Goal: Find contact information: Find contact information

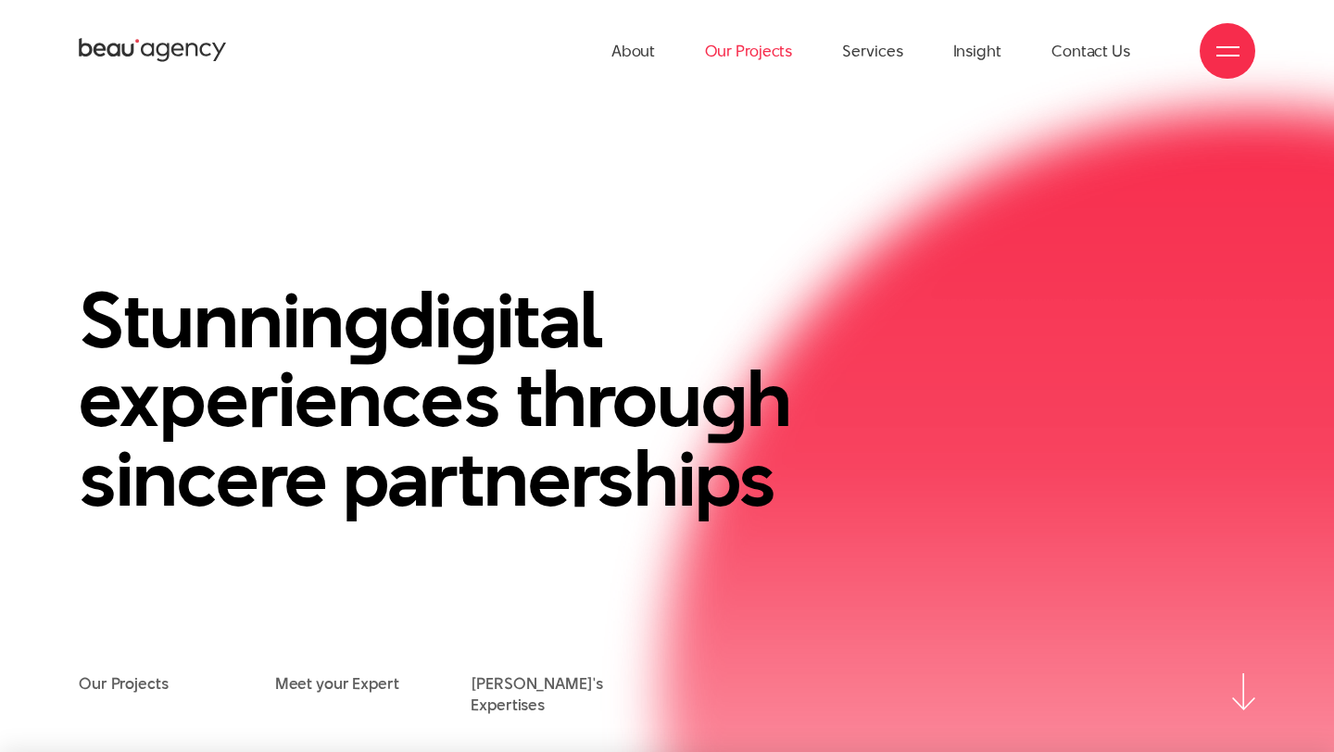
click at [771, 44] on link "Our Projects" at bounding box center [748, 51] width 87 height 102
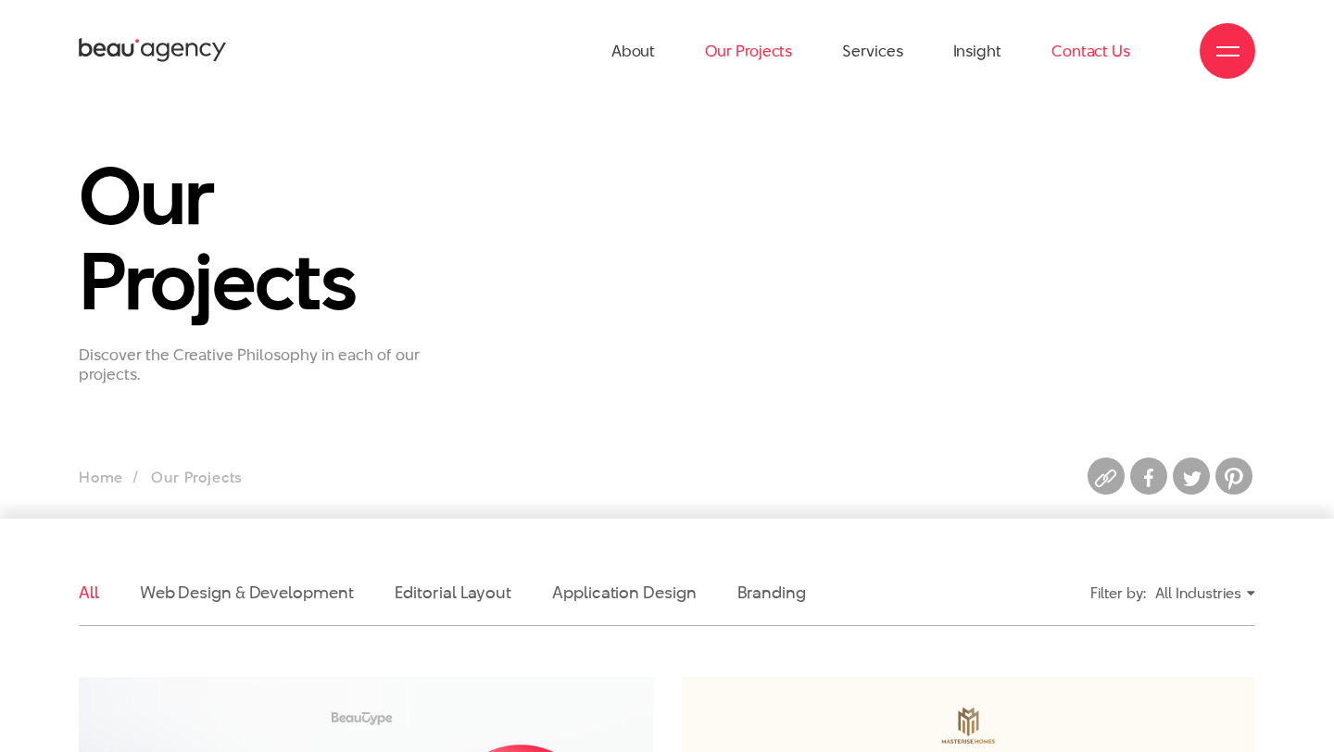
click at [1103, 42] on link "Contact Us" at bounding box center [1090, 51] width 79 height 102
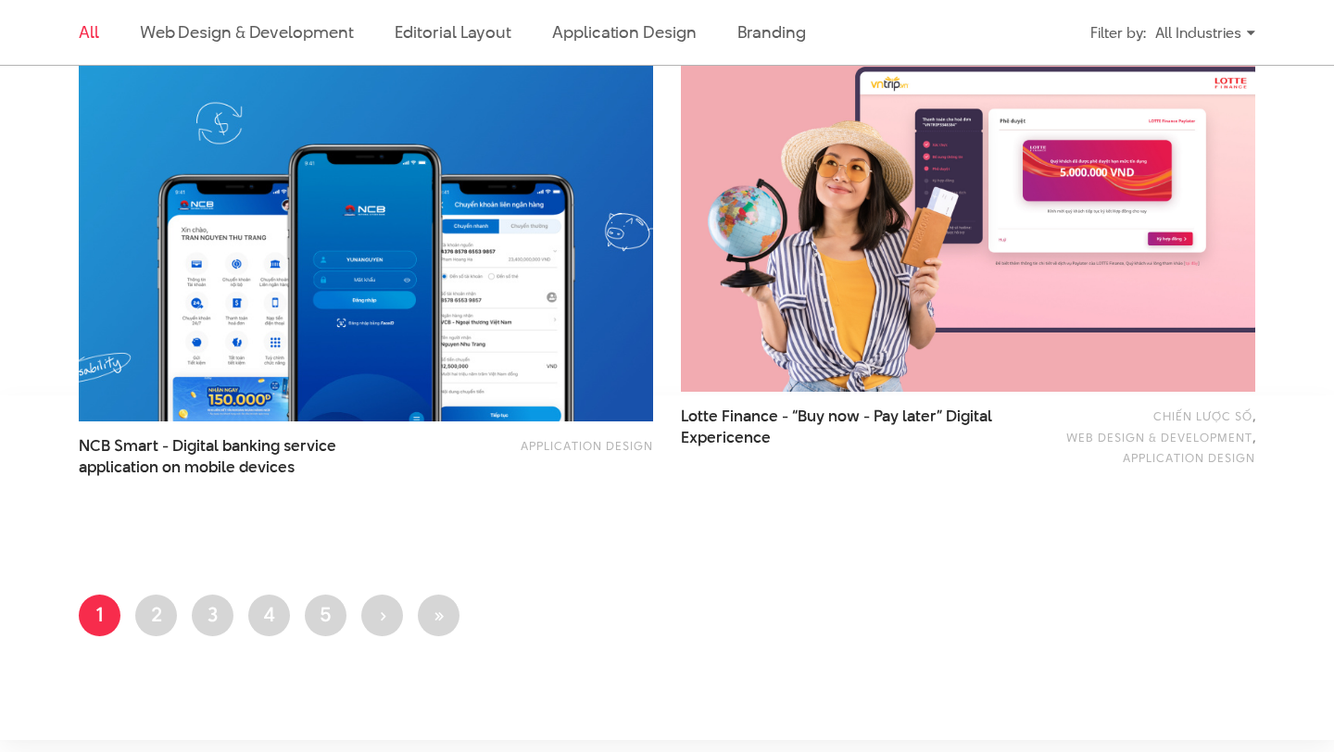
scroll to position [3227, 0]
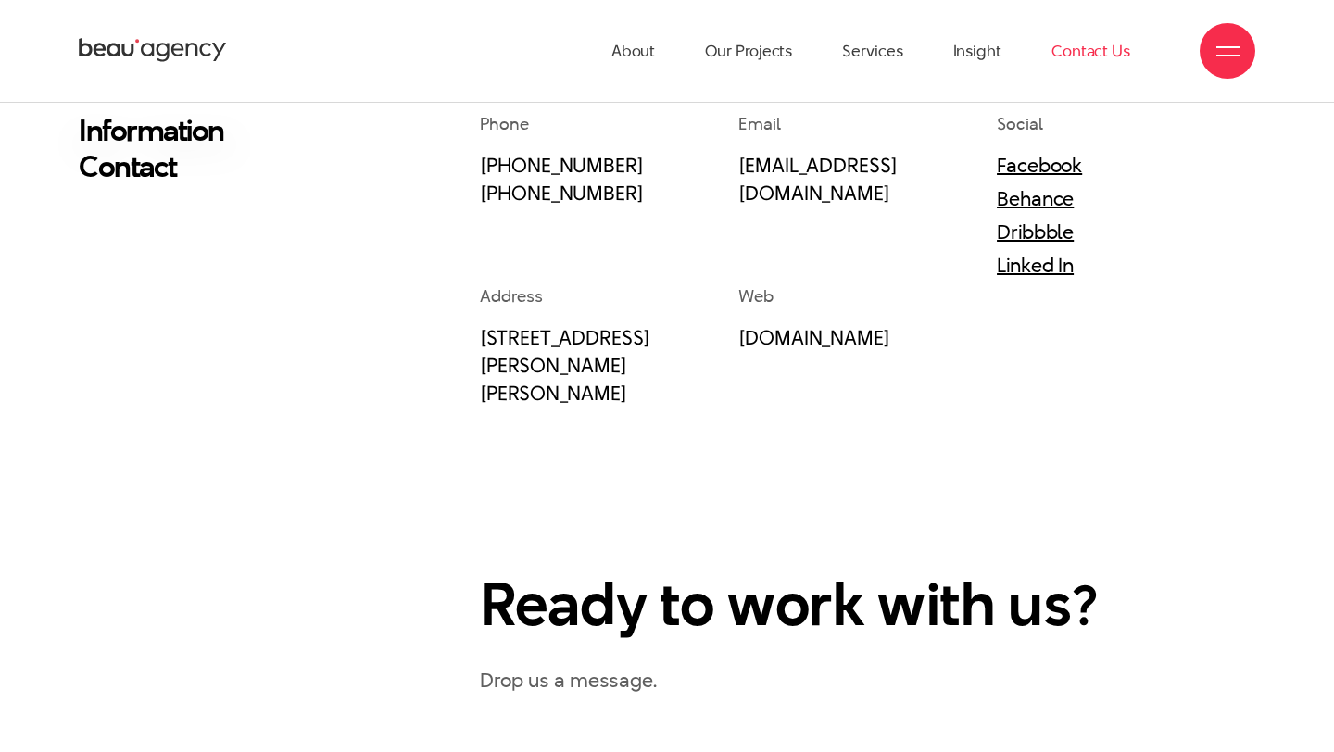
scroll to position [472, 0]
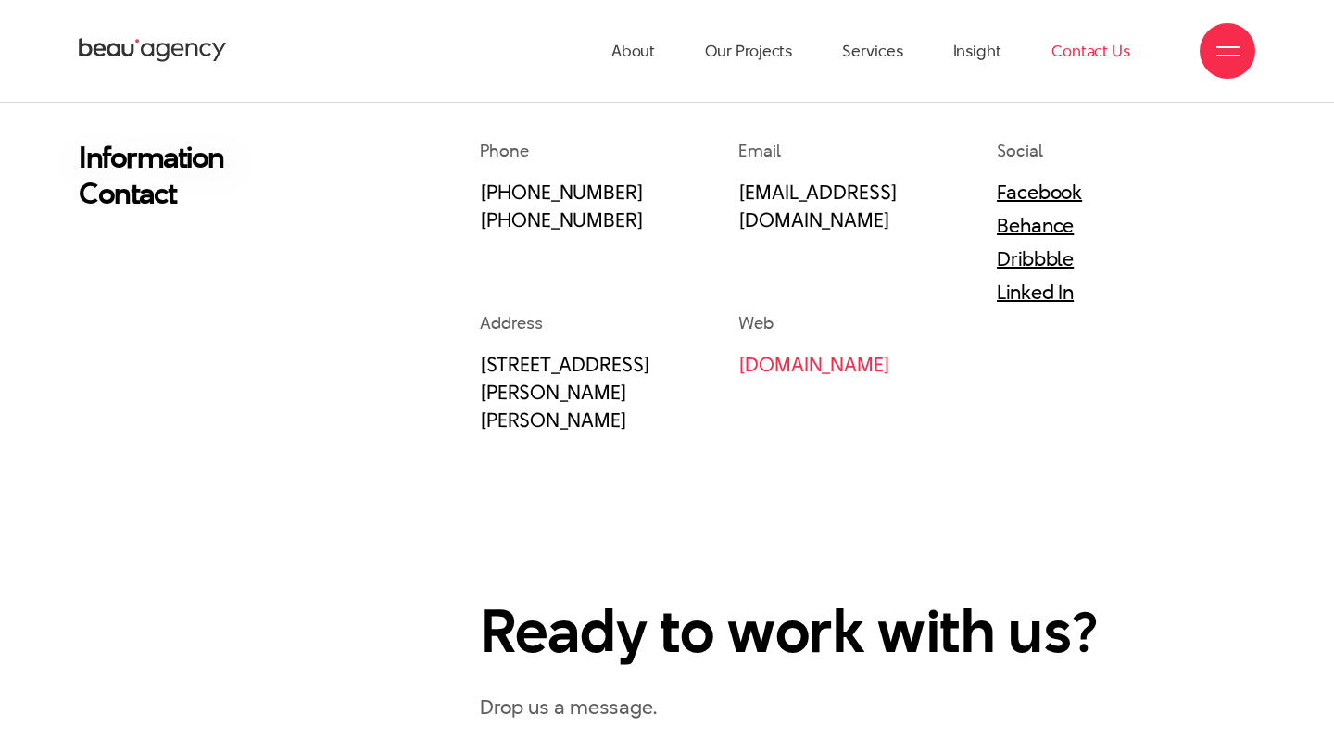
click at [746, 357] on link "[DOMAIN_NAME]" at bounding box center [814, 364] width 152 height 28
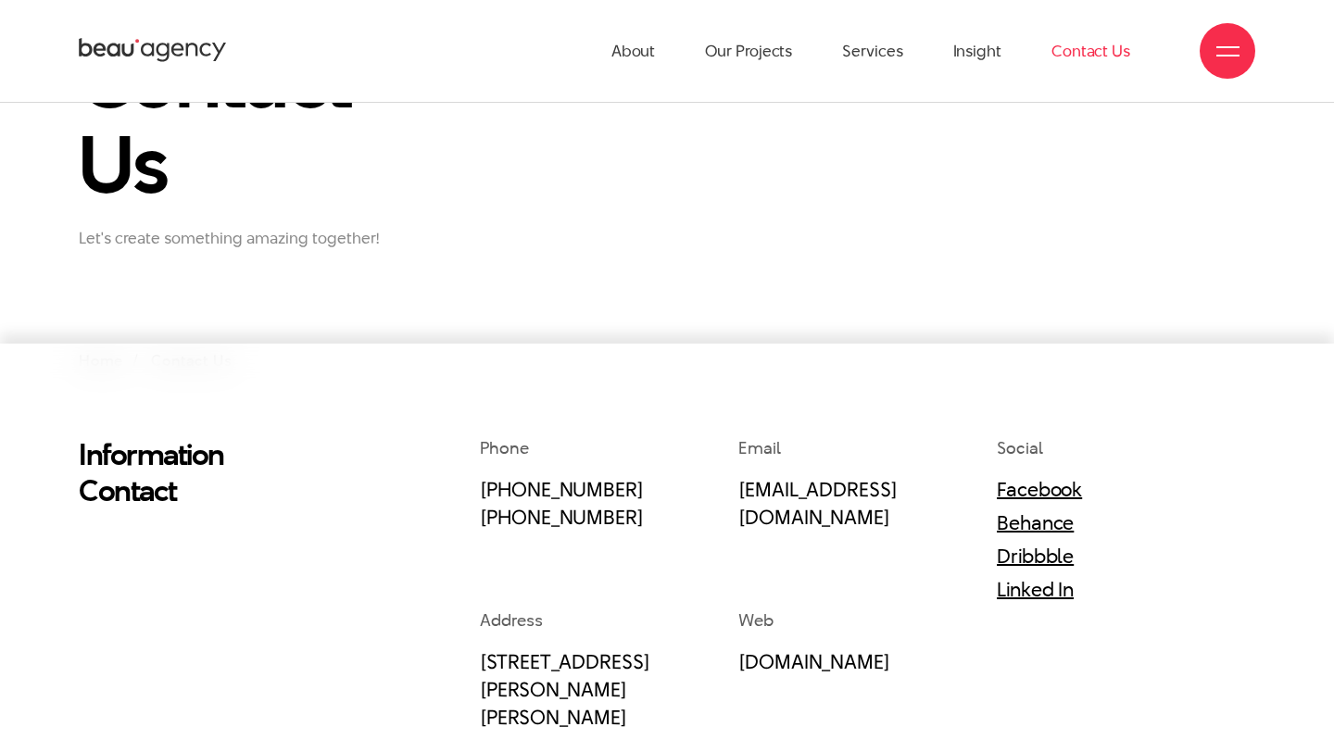
scroll to position [170, 0]
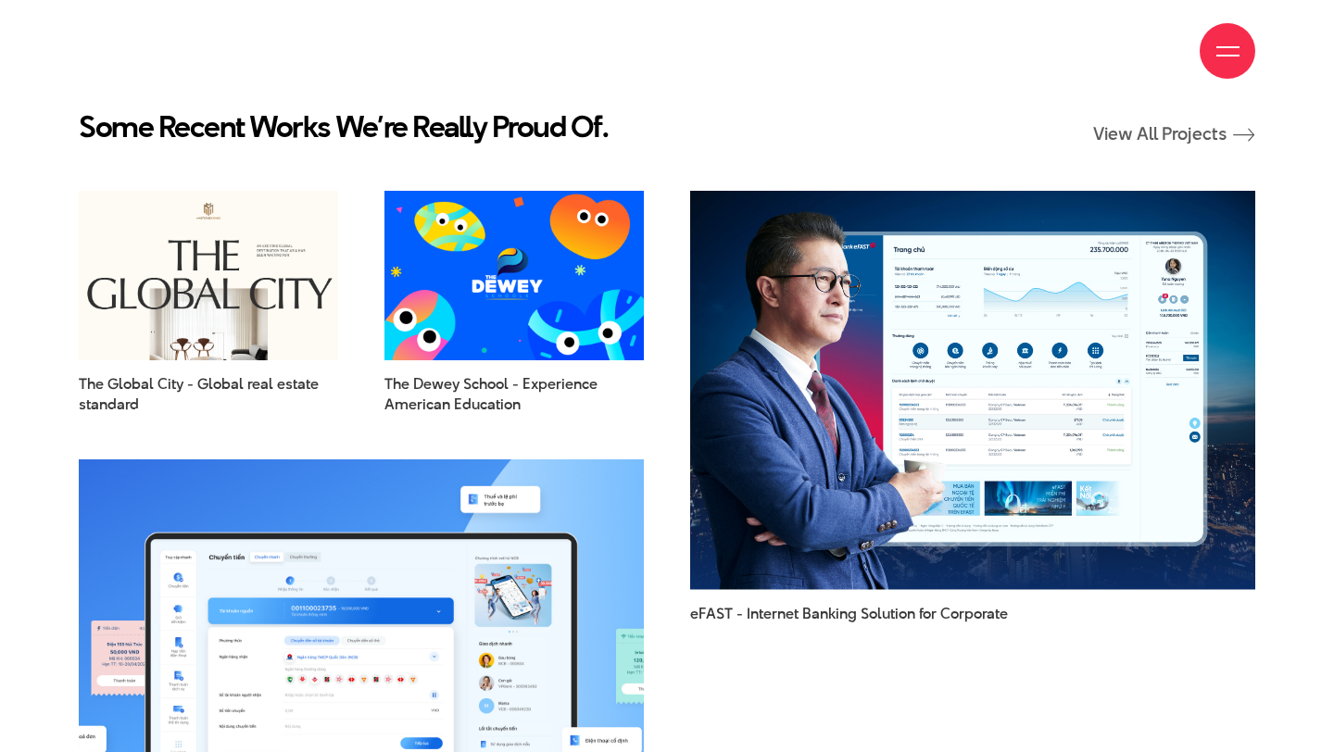
scroll to position [2199, 0]
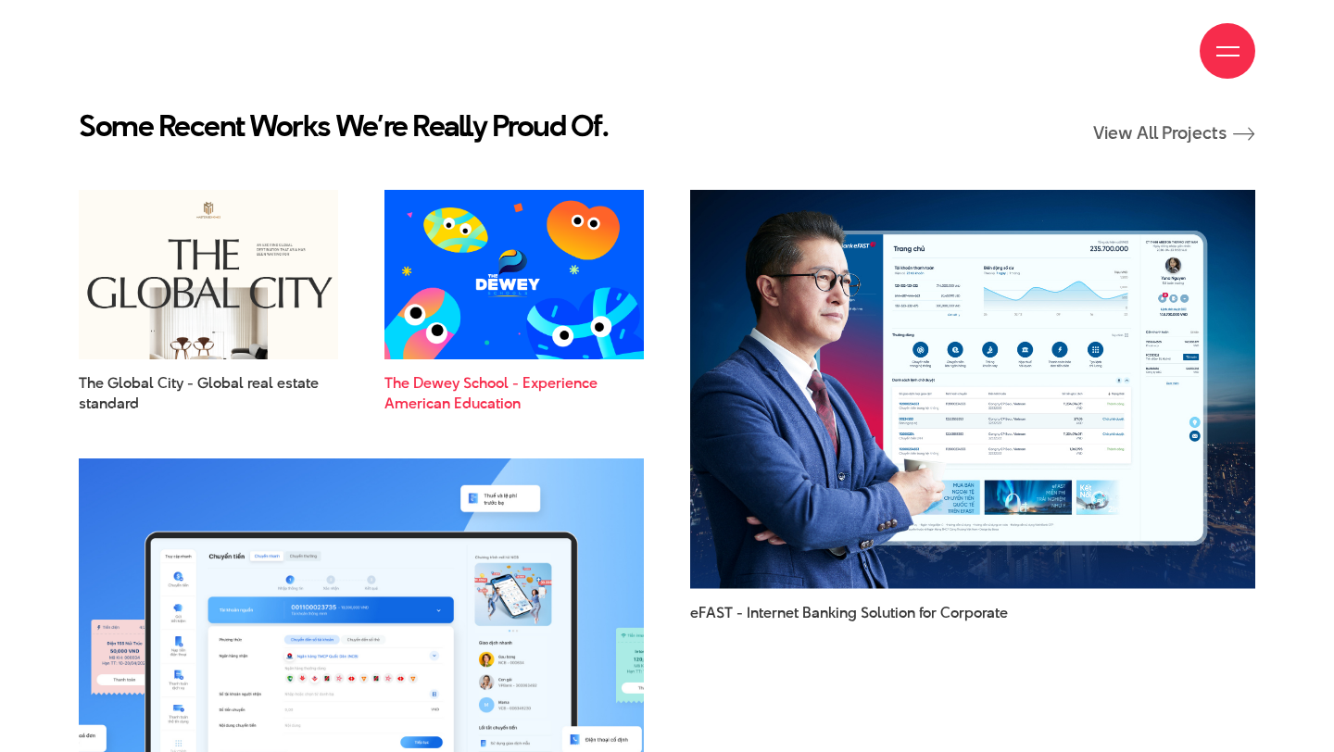
click at [423, 394] on span "American Education" at bounding box center [452, 404] width 136 height 20
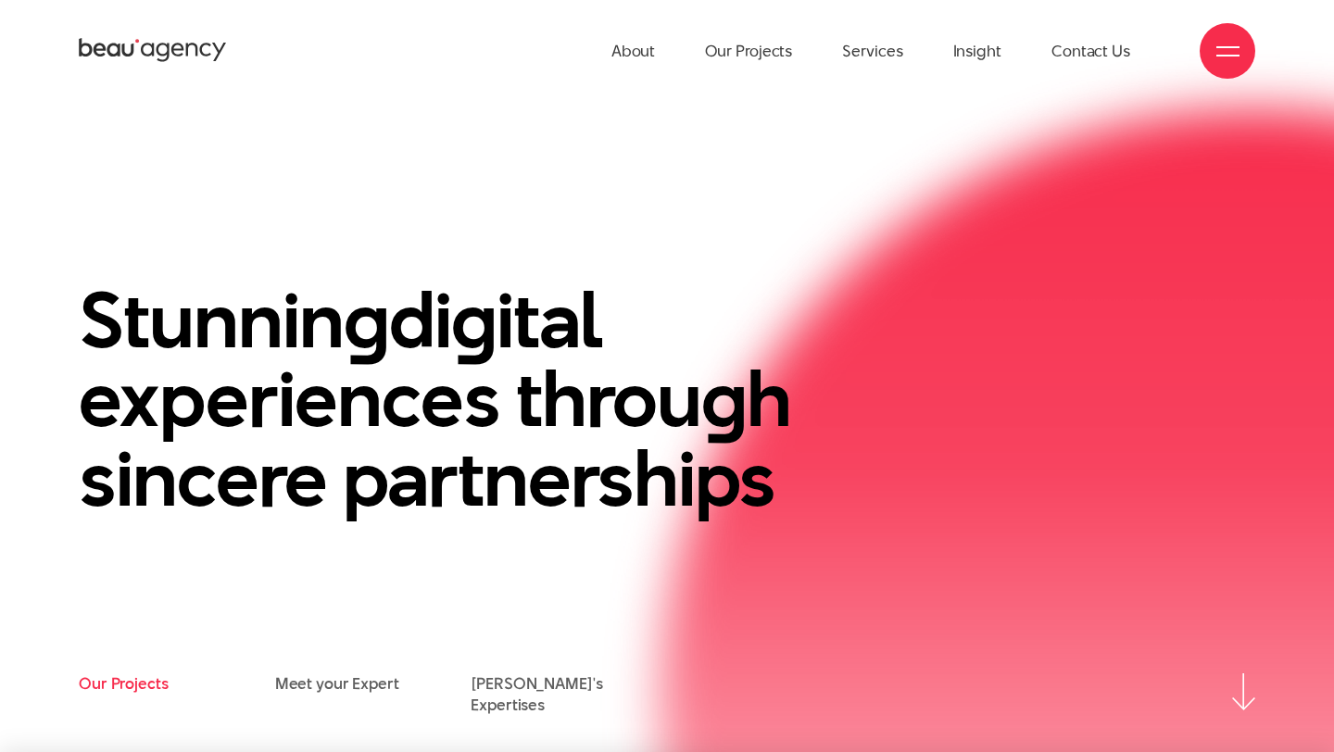
click at [130, 692] on link "Our Projects" at bounding box center [124, 683] width 90 height 20
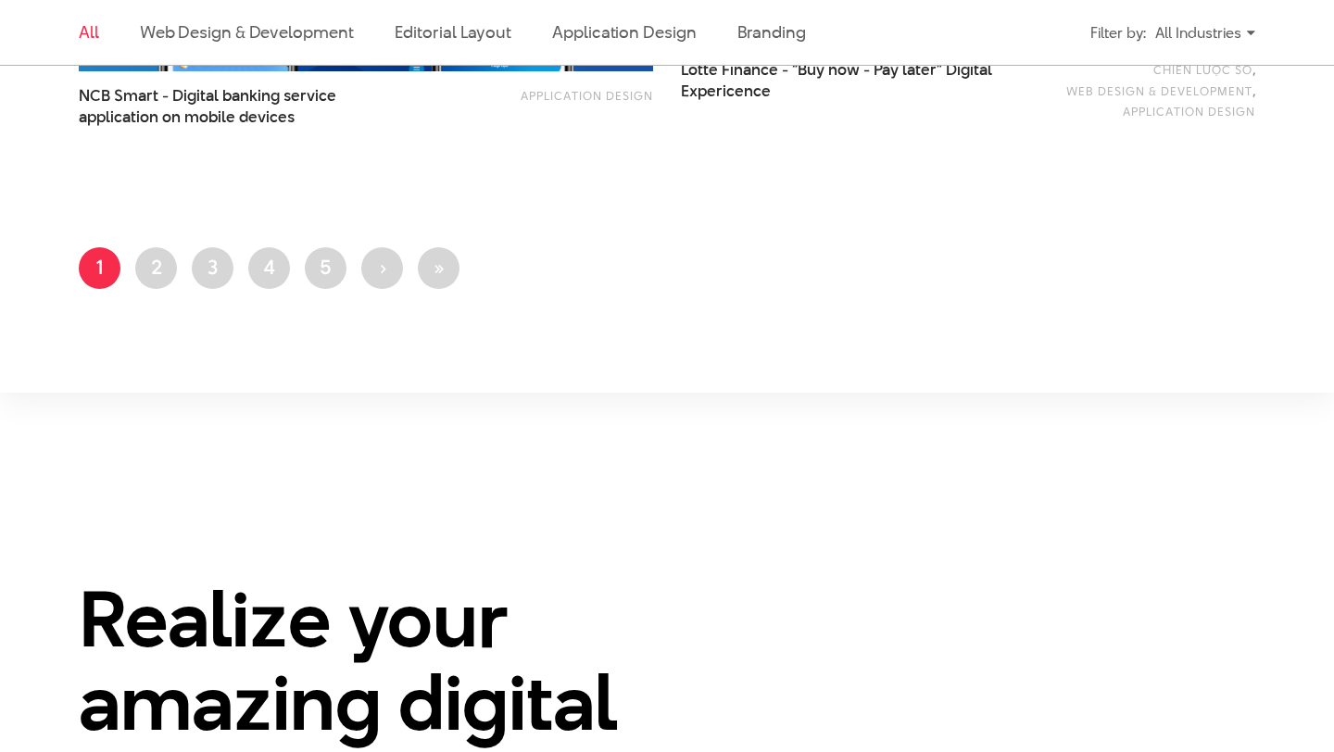
scroll to position [3581, 0]
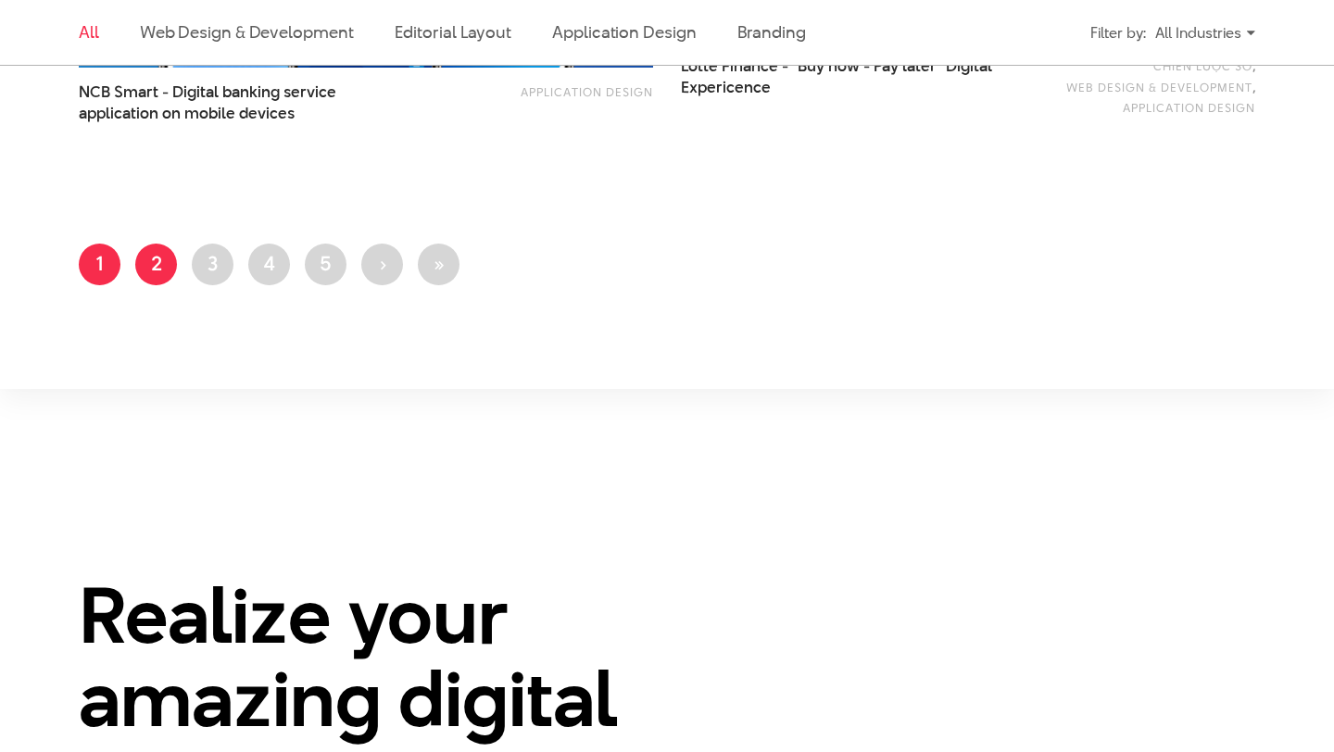
click at [152, 257] on link "Page 2" at bounding box center [156, 265] width 42 height 42
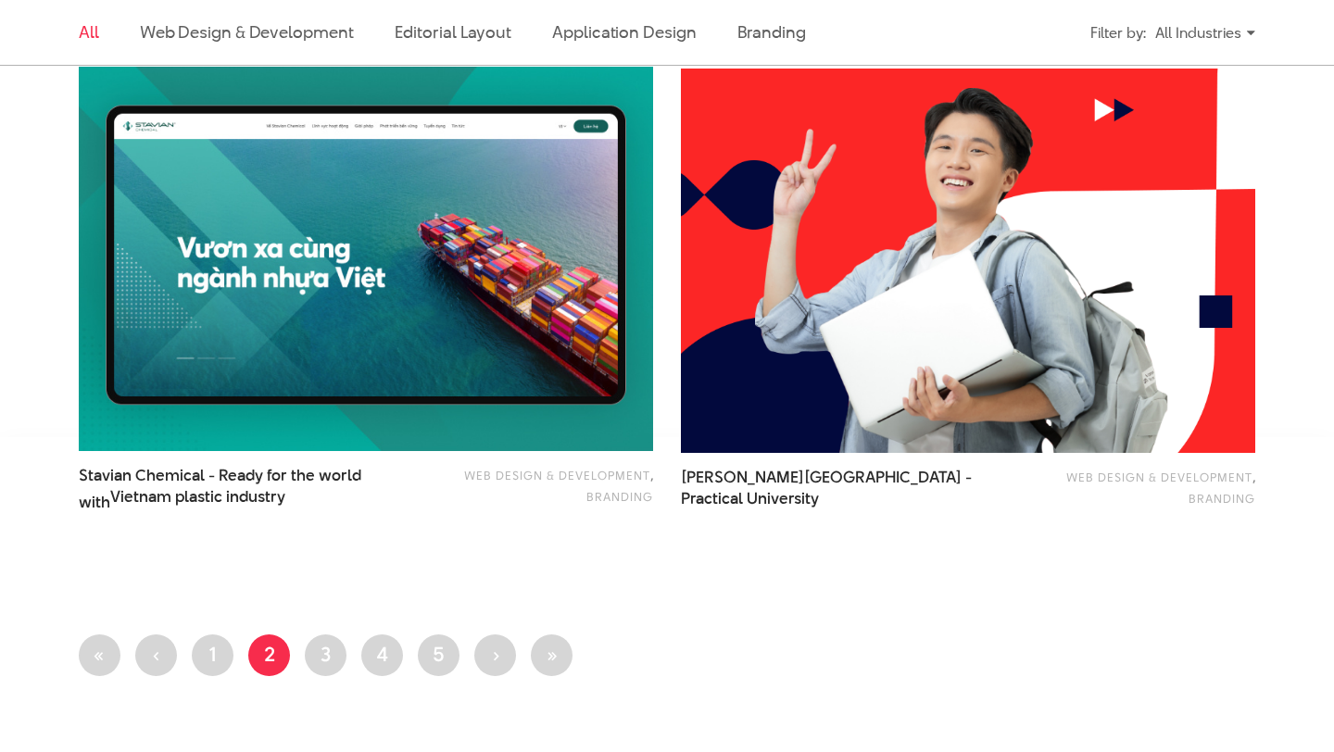
scroll to position [3158, 0]
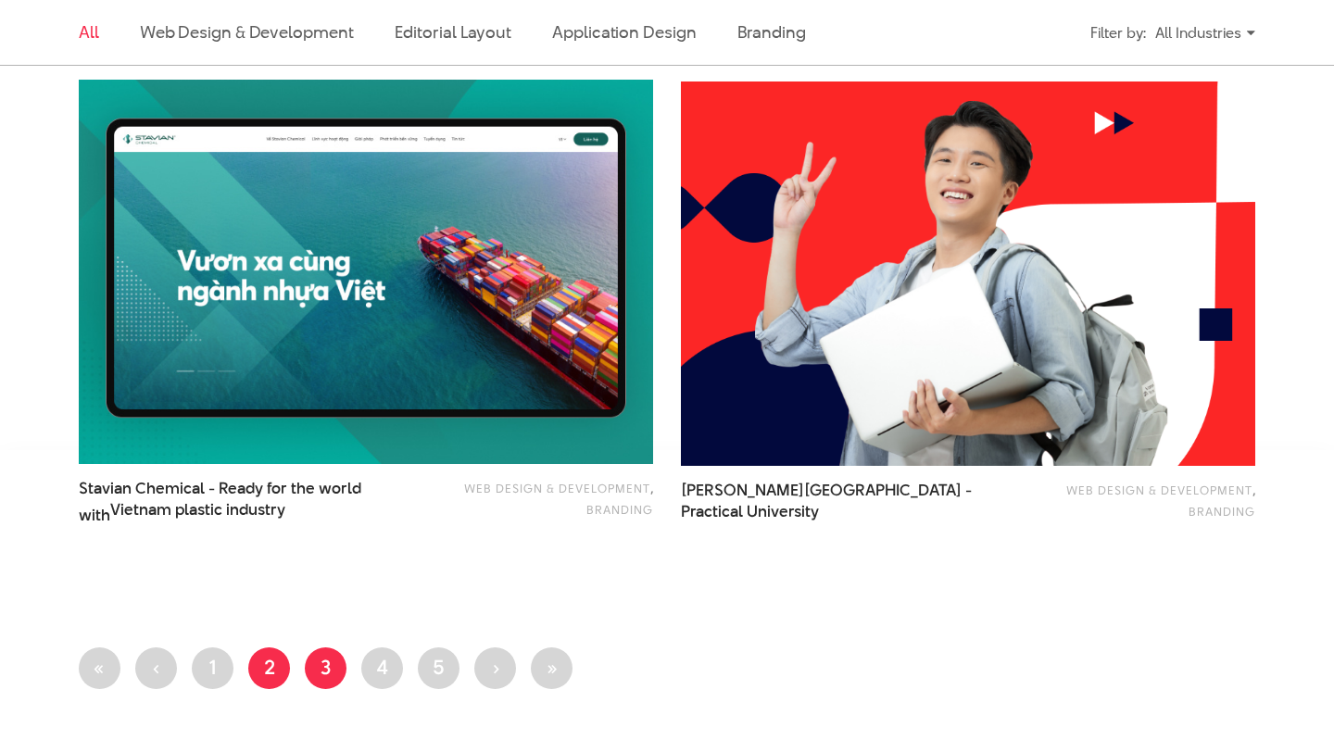
click at [314, 667] on link "Page 3" at bounding box center [326, 668] width 42 height 42
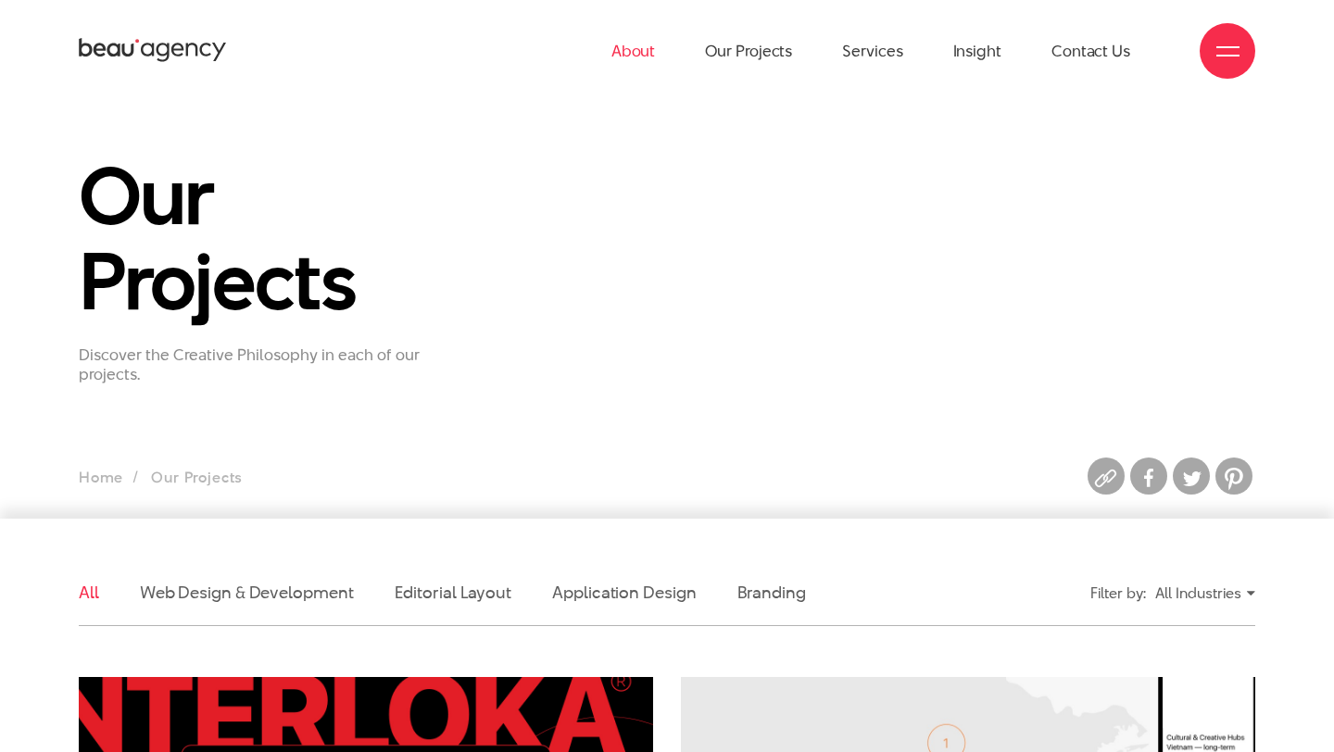
click at [637, 55] on link "About" at bounding box center [633, 51] width 44 height 102
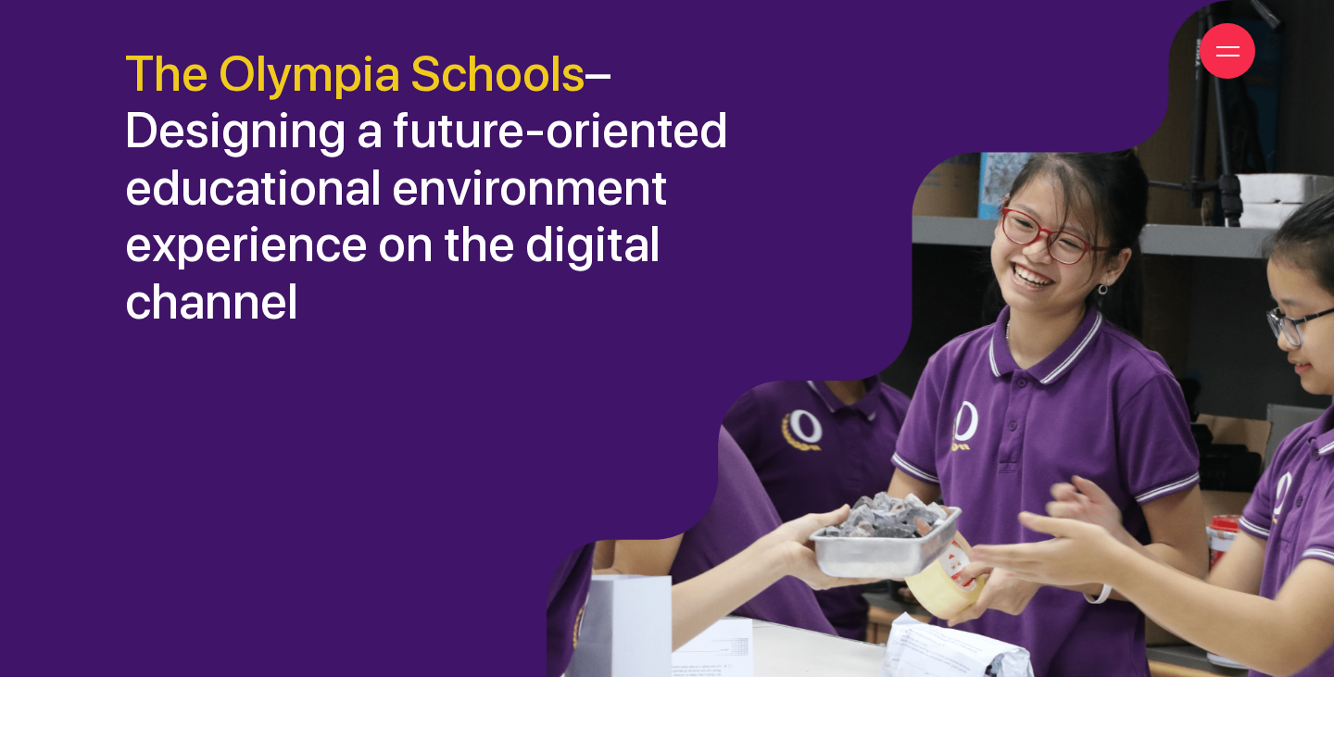
scroll to position [714, 0]
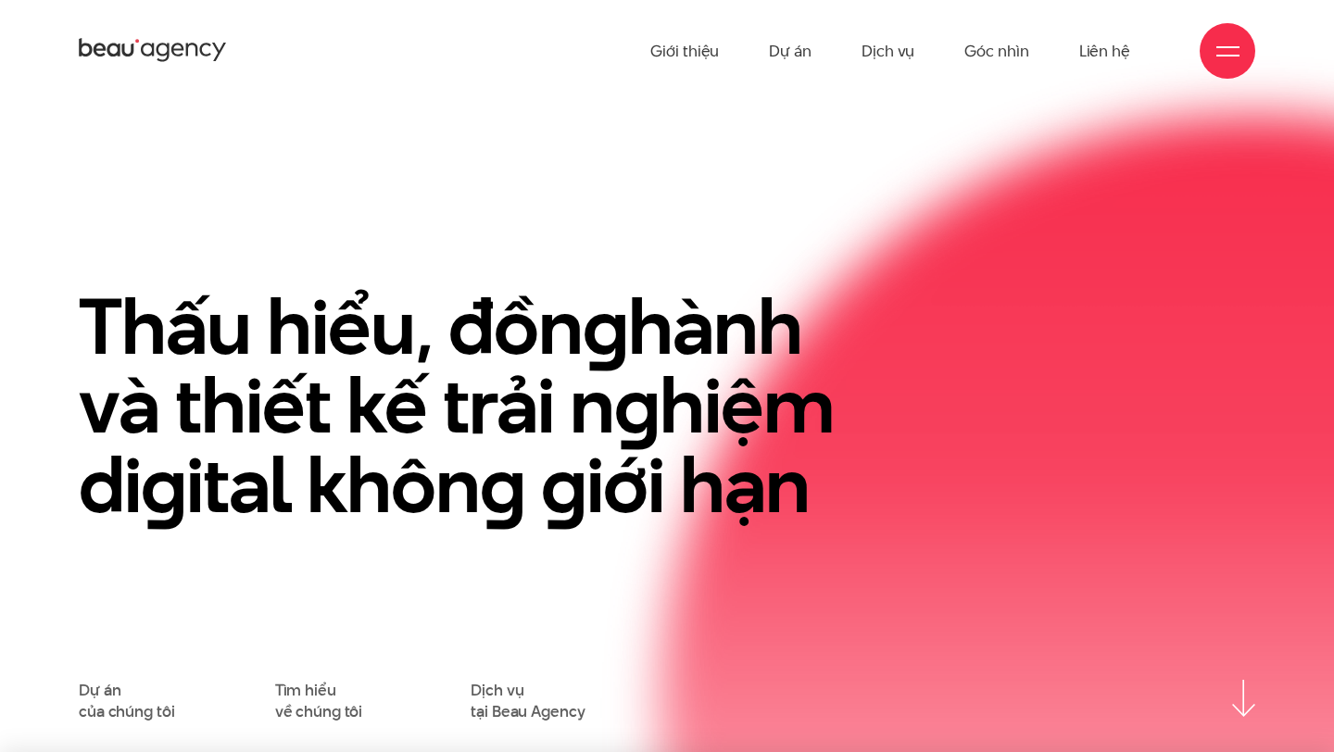
scroll to position [107, 0]
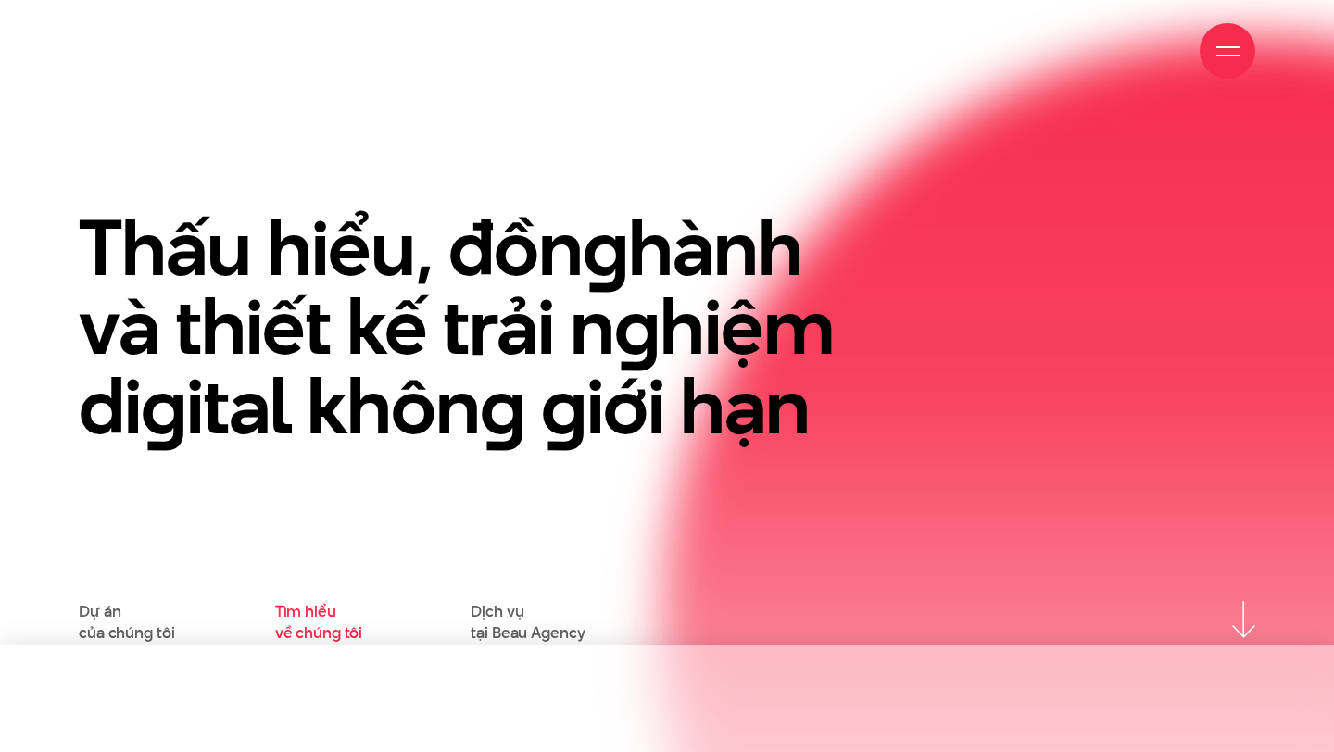
click at [319, 620] on link "Tìm hiểu về chúng tôi" at bounding box center [319, 622] width 88 height 42
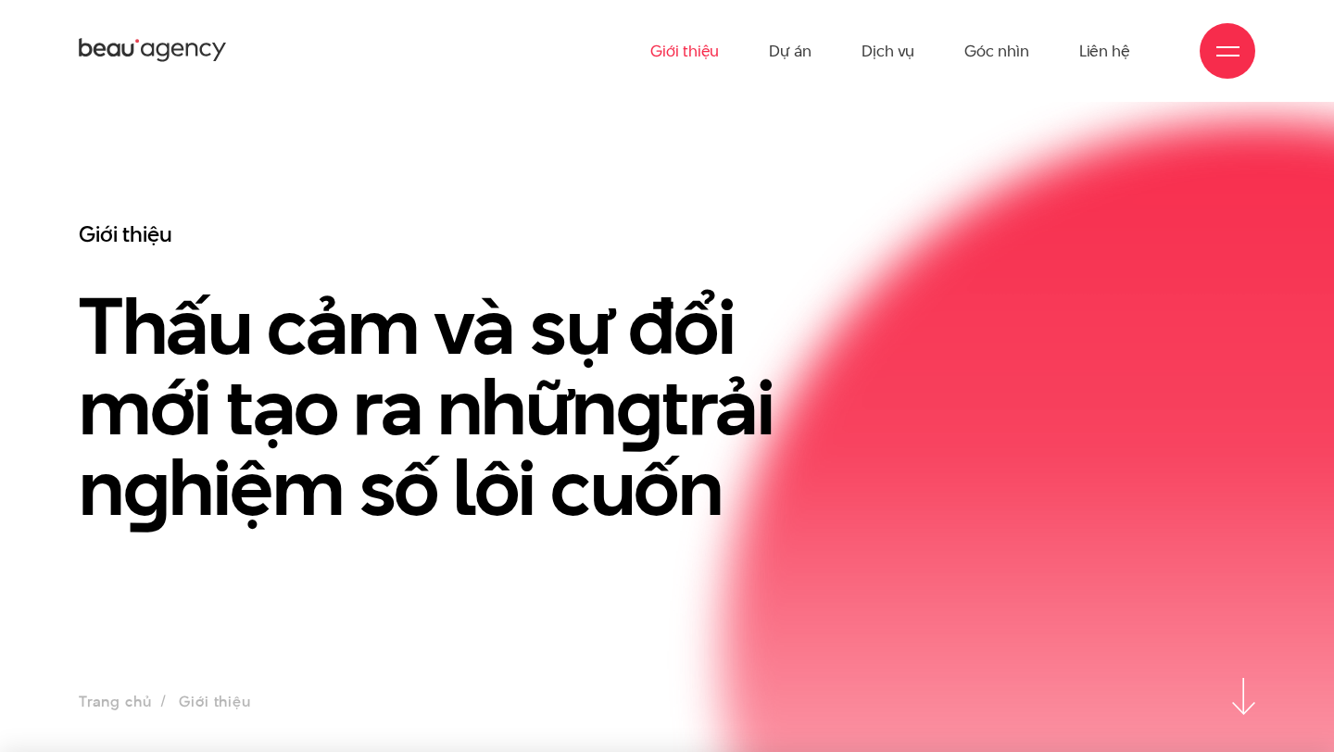
click at [125, 411] on h1 "Thấu cảm và sự đổi mới tạo ra nhữn g trải n g hiệm số lôi cuốn" at bounding box center [466, 407] width 775 height 242
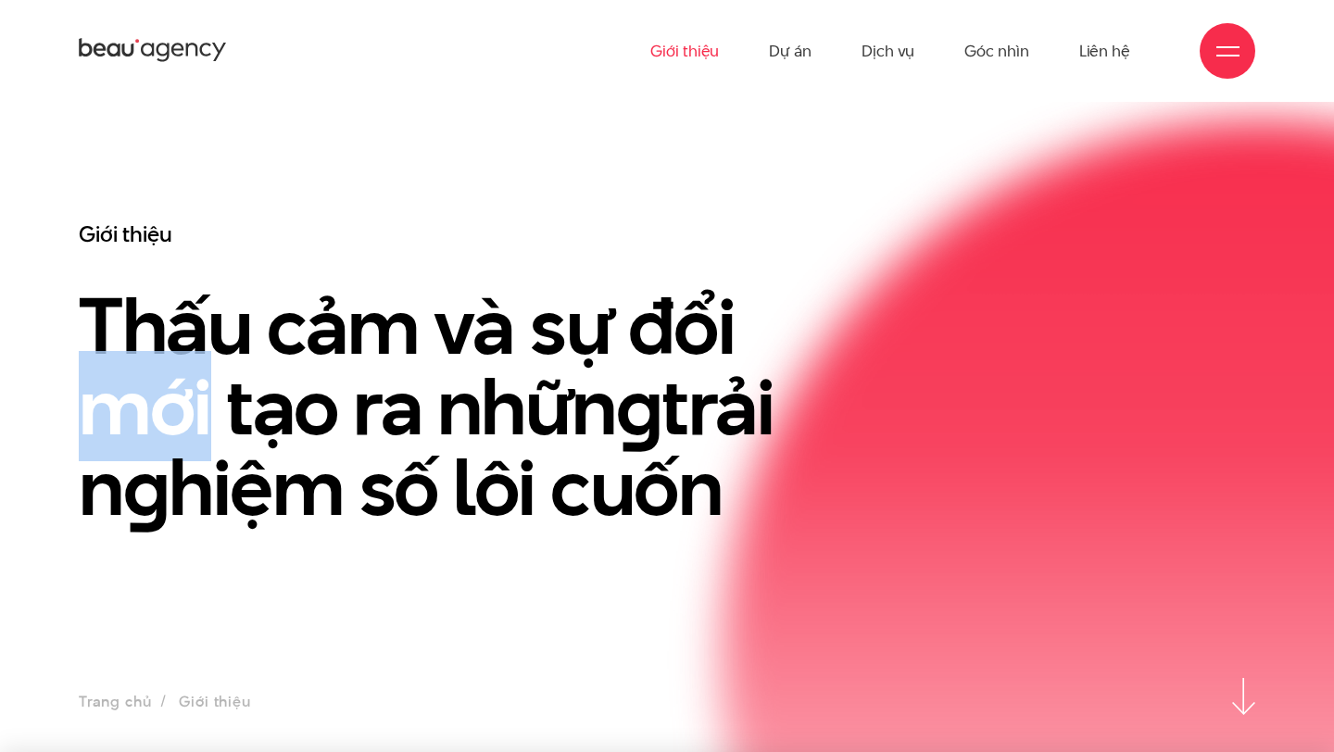
click at [125, 411] on h1 "Thấu cảm và sự đổi mới tạo ra nhữn g trải n g hiệm số lôi cuốn" at bounding box center [466, 407] width 775 height 242
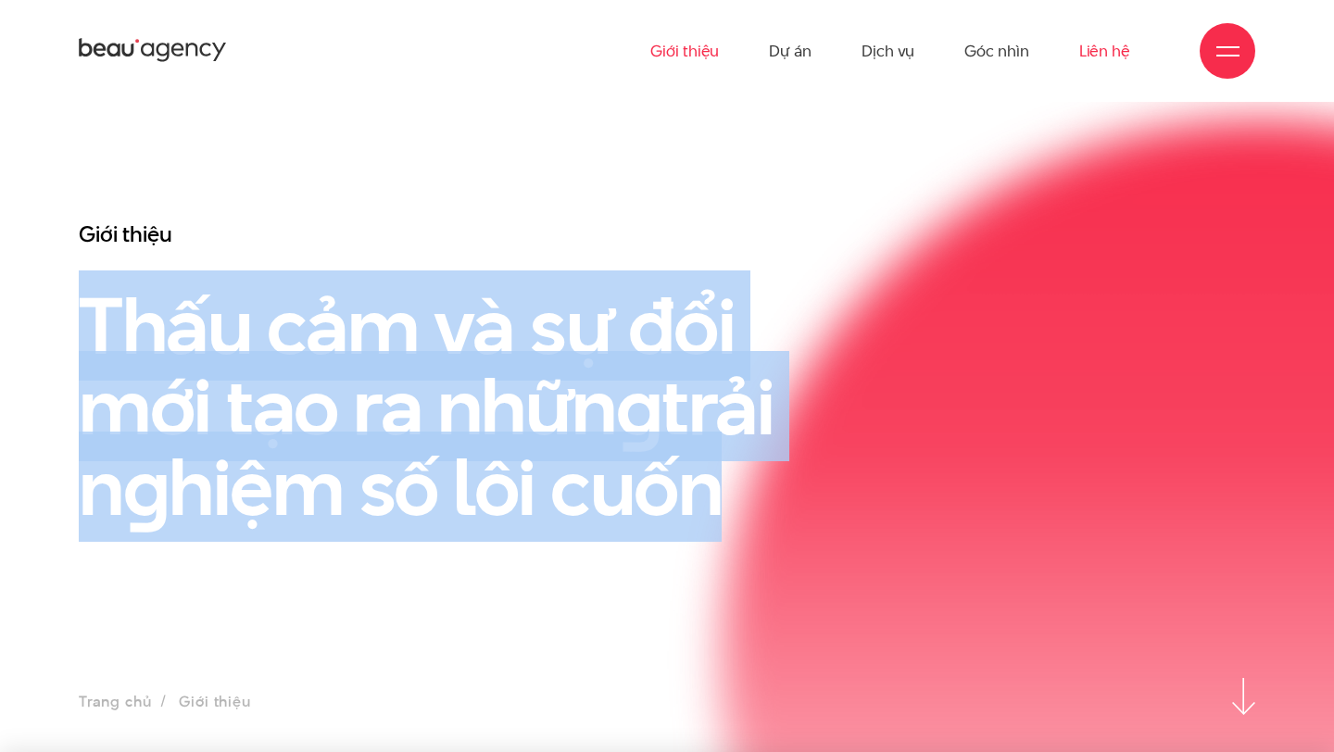
click at [1082, 46] on link "Liên hệ" at bounding box center [1104, 51] width 51 height 102
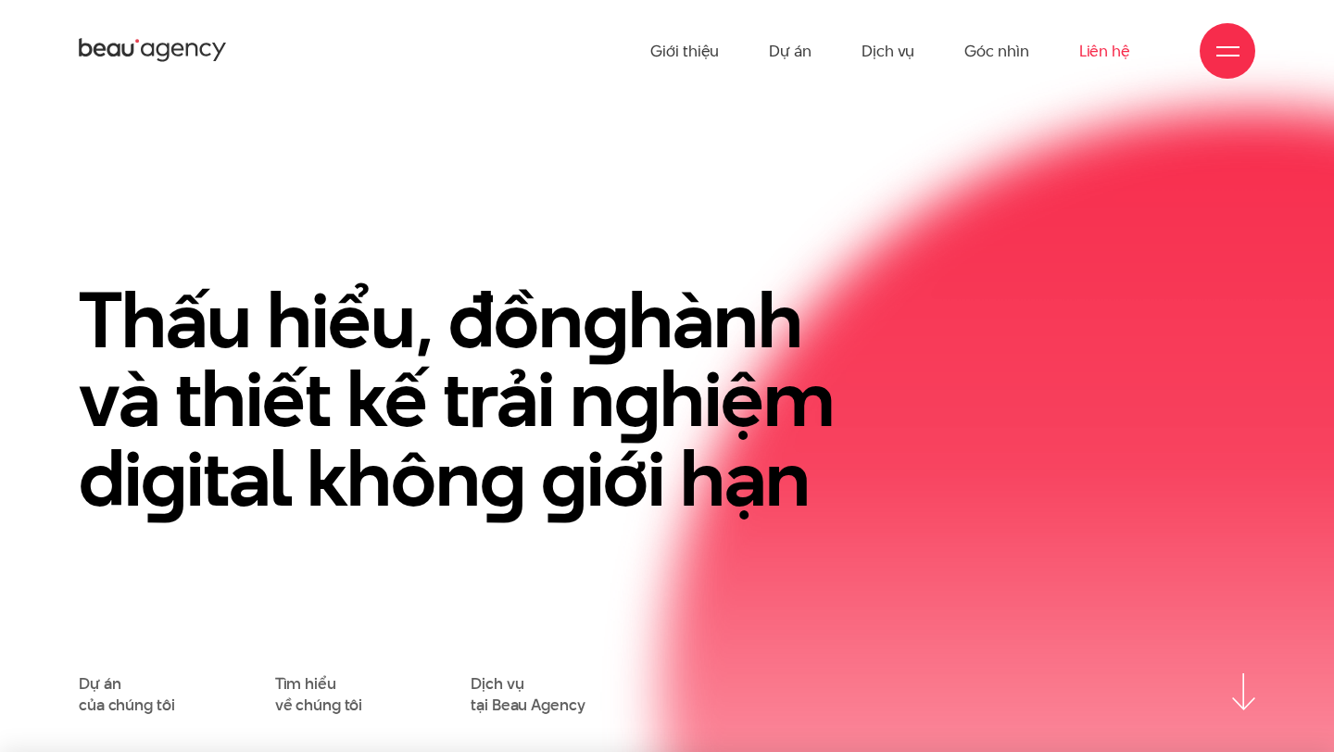
click at [1091, 53] on link "Liên hệ" at bounding box center [1104, 51] width 51 height 102
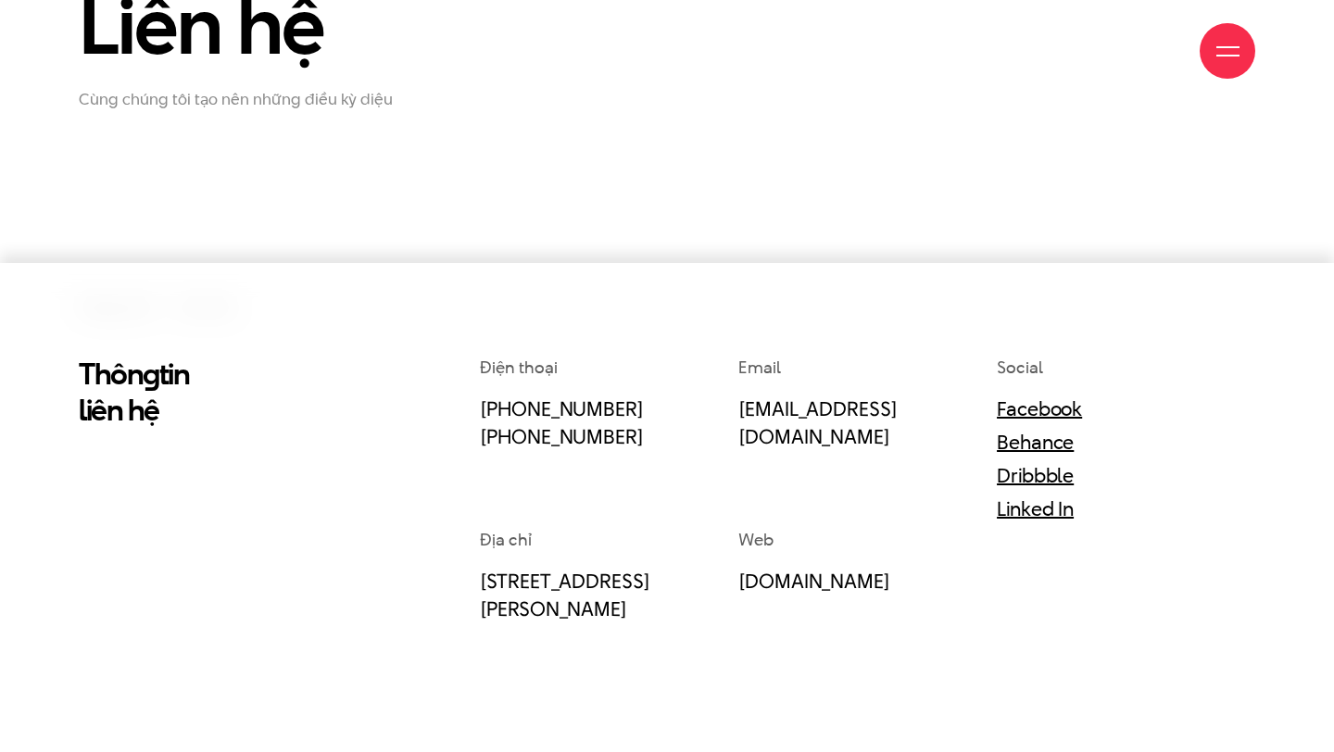
scroll to position [269, 0]
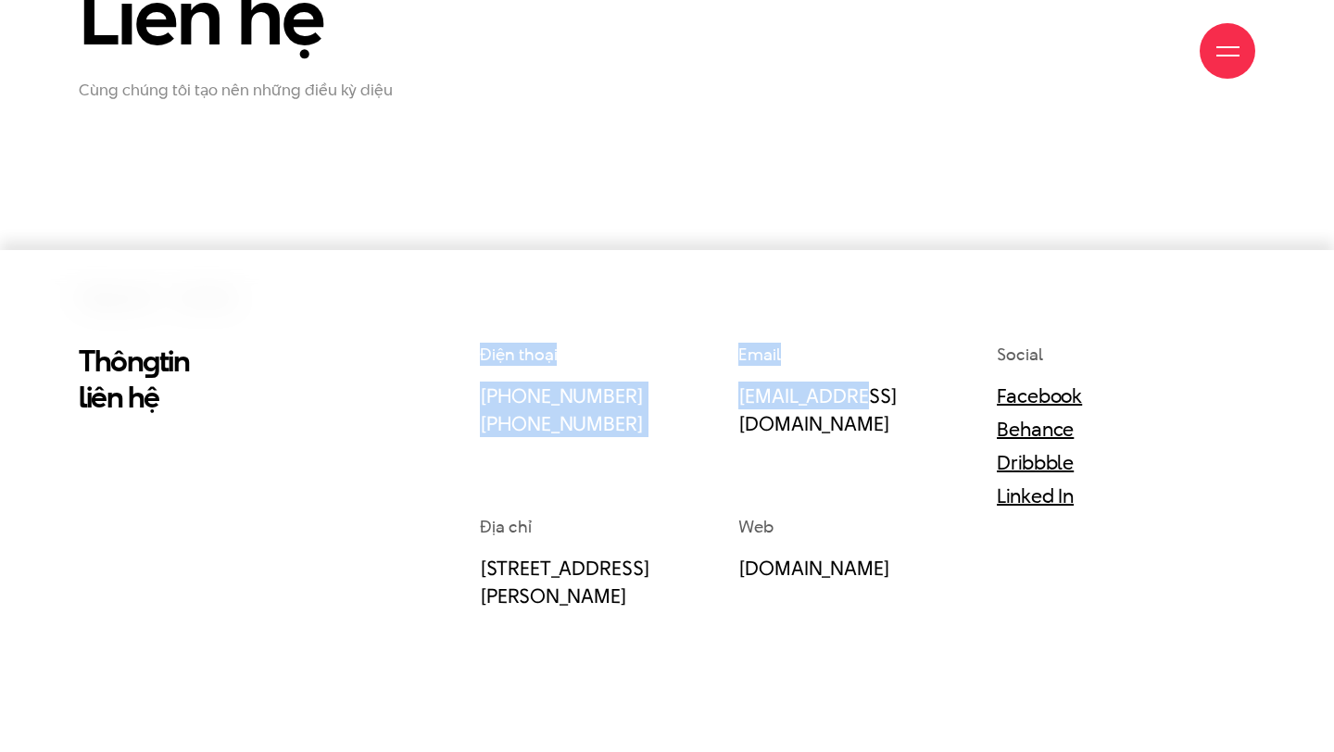
drag, startPoint x: 427, startPoint y: 379, endPoint x: 846, endPoint y: 449, distance: 425.4
click at [846, 449] on div "Thôn g tin liên hệ Điện thoại [PHONE_NUMBER] [PHONE_NUMBER] Email [EMAIL_ADDRES…" at bounding box center [667, 699] width 1204 height 712
copy div "Điện thoại [PHONE_NUMBER] [PHONE_NUMBER] Email [EMAIL_ADDRESS][DOMAIN_NAME]"
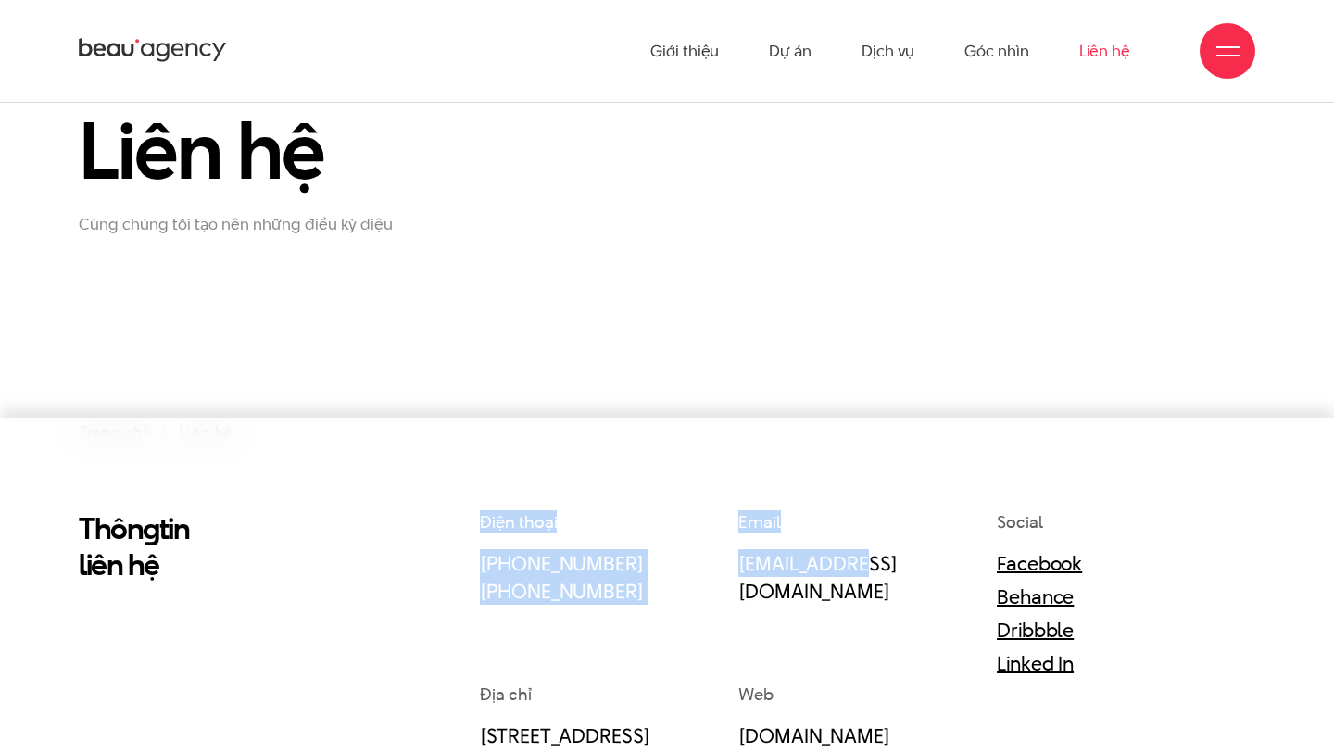
scroll to position [0, 0]
